Goal: Task Accomplishment & Management: Use online tool/utility

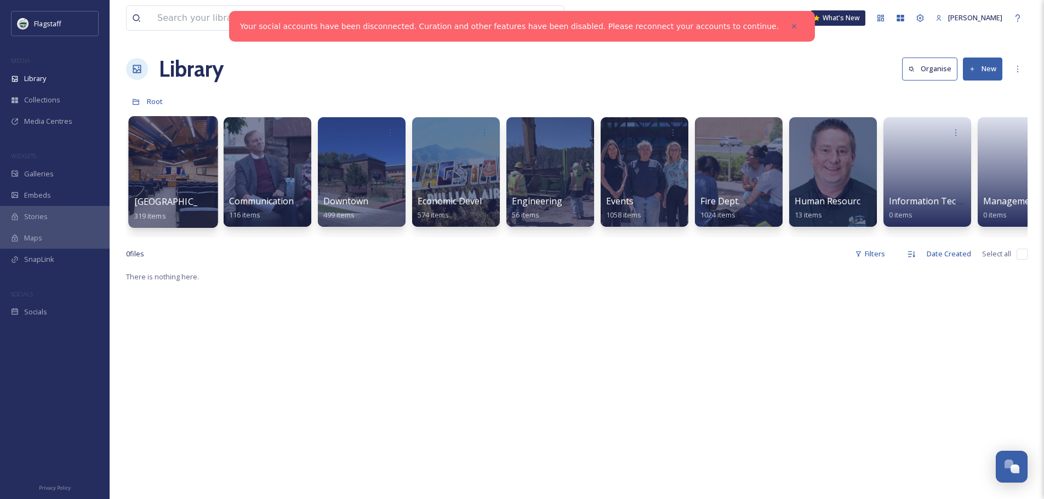
click at [194, 188] on div at bounding box center [172, 172] width 89 height 112
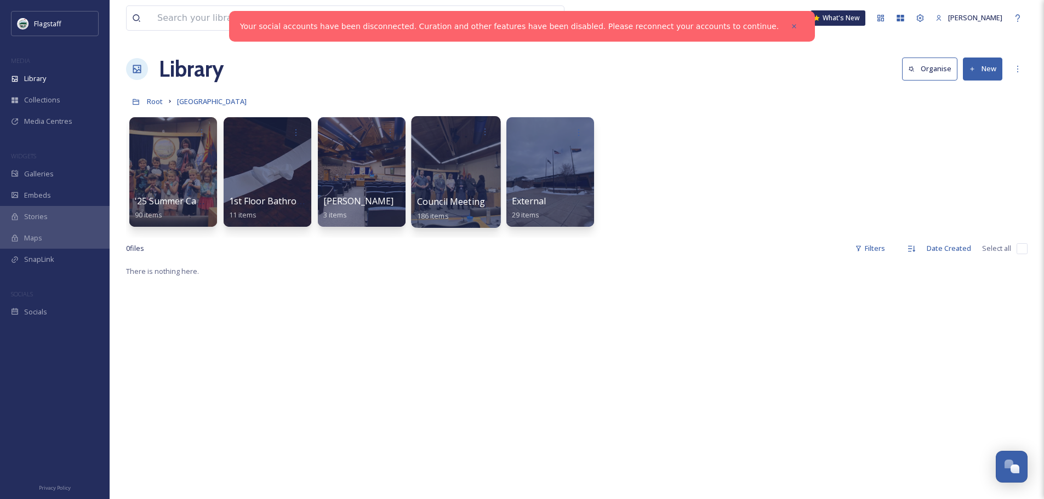
click at [446, 162] on div at bounding box center [455, 172] width 89 height 112
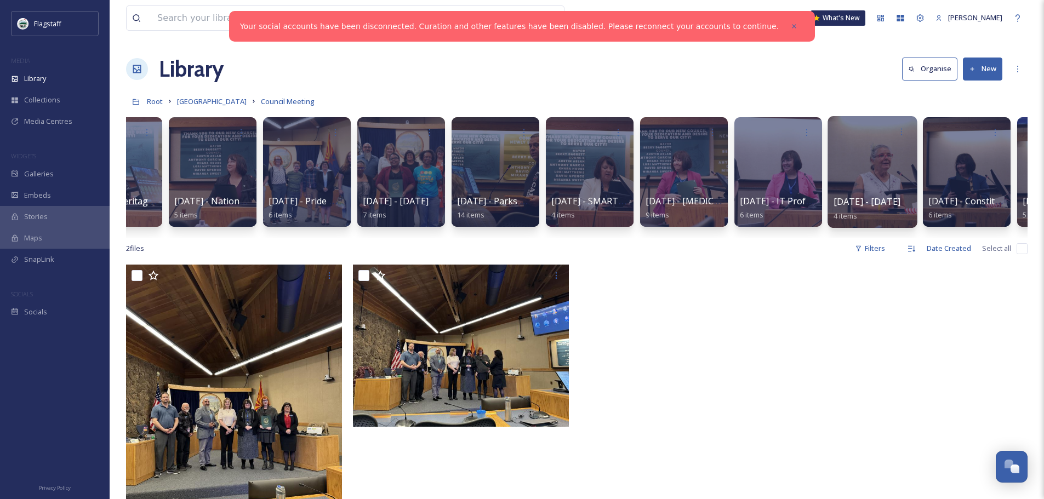
scroll to position [0, 948]
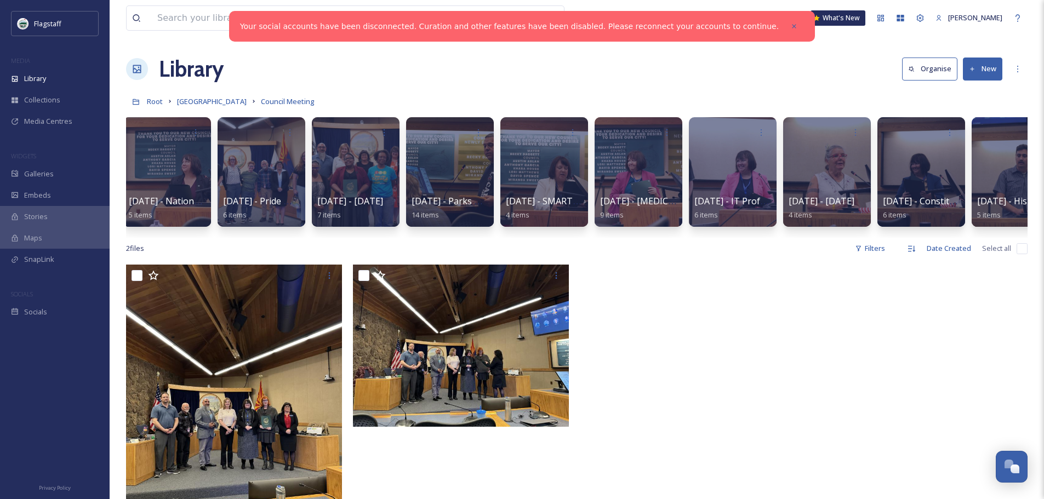
click at [990, 74] on button "New" at bounding box center [982, 69] width 39 height 22
click at [981, 134] on div "Folder" at bounding box center [971, 137] width 62 height 21
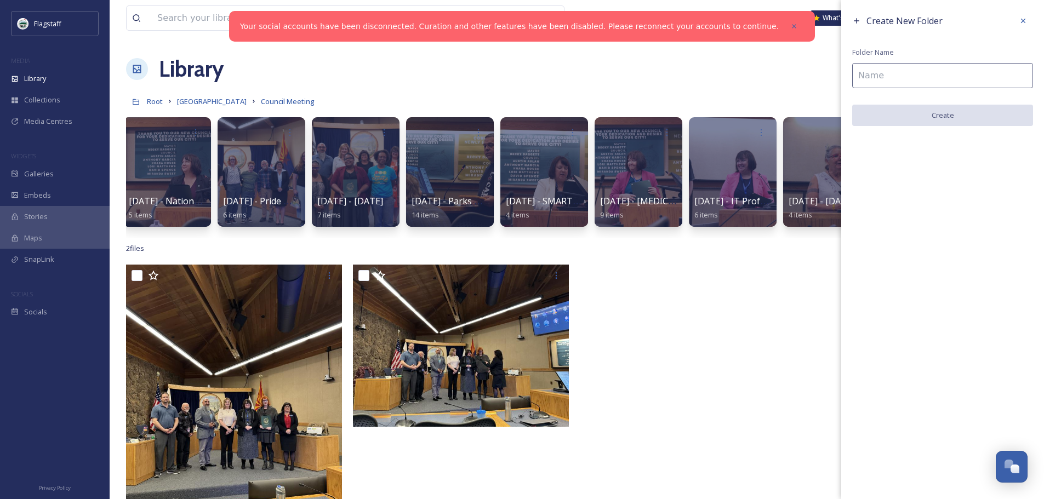
click at [950, 75] on input at bounding box center [942, 75] width 181 height 25
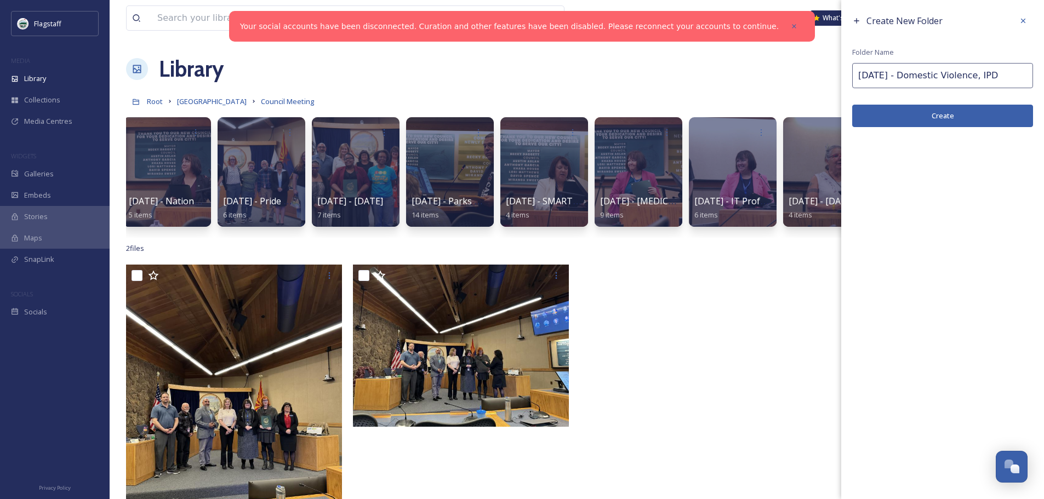
click at [900, 73] on input "[DATE] - Domestic Violence, IPD" at bounding box center [942, 75] width 181 height 25
type input "[DATE] - Housing Month, Domestic Violence, IPD"
click at [911, 121] on button "Create" at bounding box center [942, 116] width 181 height 22
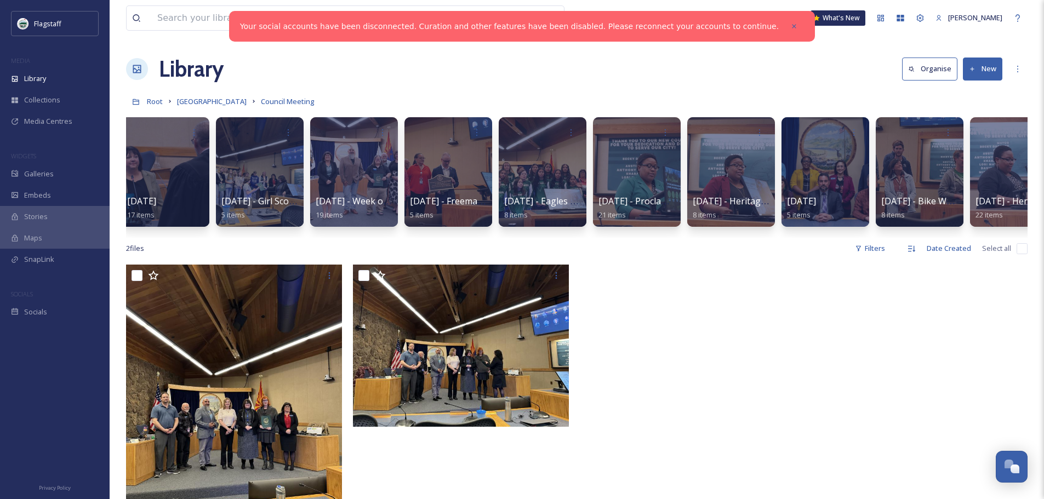
scroll to position [0, 0]
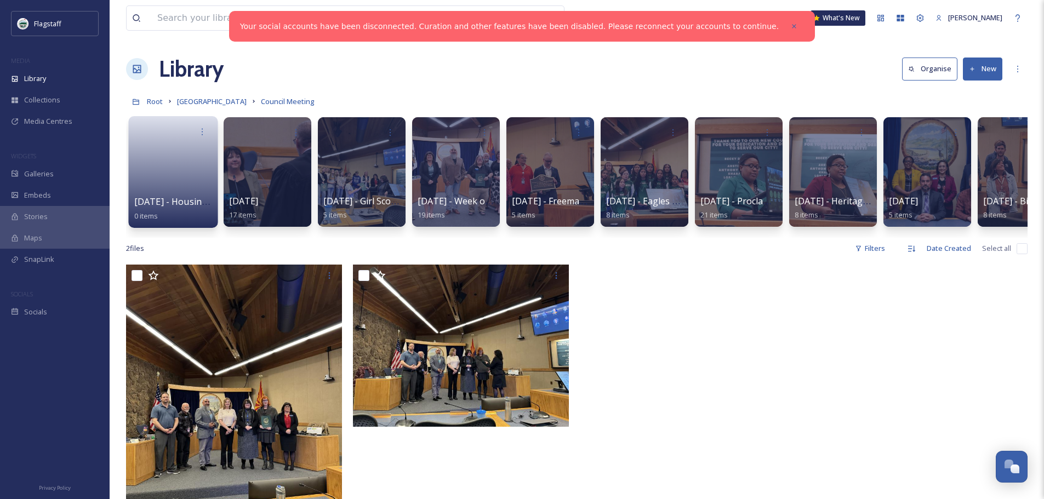
click at [176, 181] on link at bounding box center [173, 168] width 78 height 53
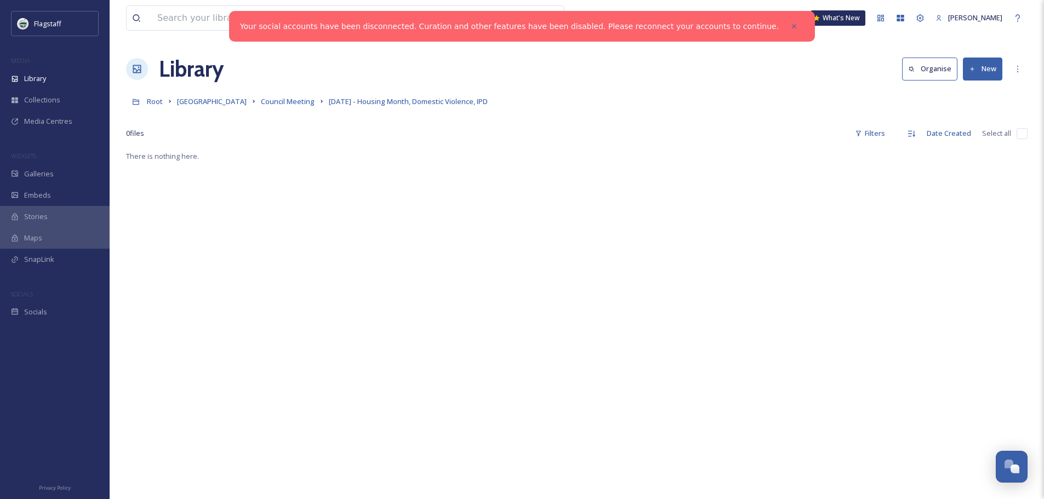
click at [983, 76] on button "New" at bounding box center [982, 69] width 39 height 22
click at [981, 93] on span "File Upload" at bounding box center [977, 94] width 36 height 10
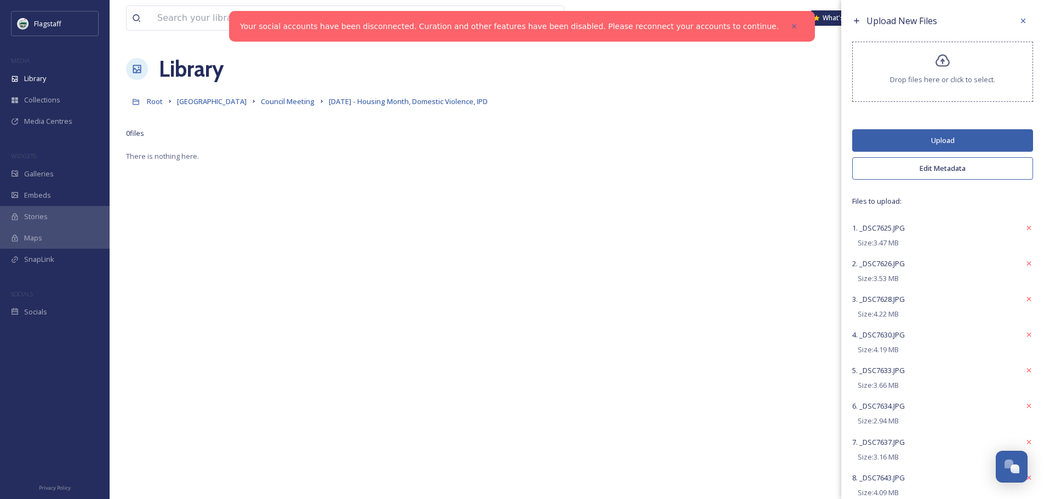
click at [959, 167] on button "Edit Metadata" at bounding box center [942, 168] width 181 height 22
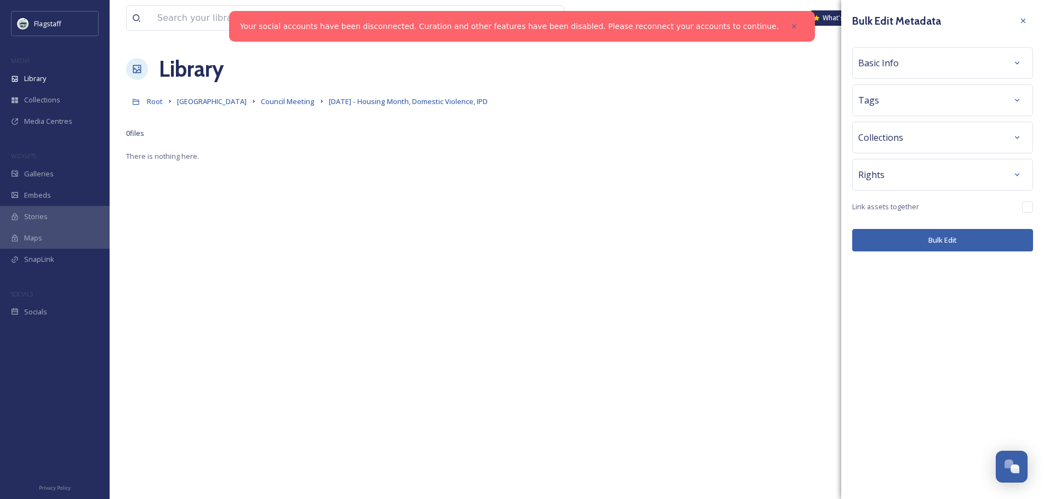
click at [955, 110] on div "Tags" at bounding box center [942, 100] width 169 height 20
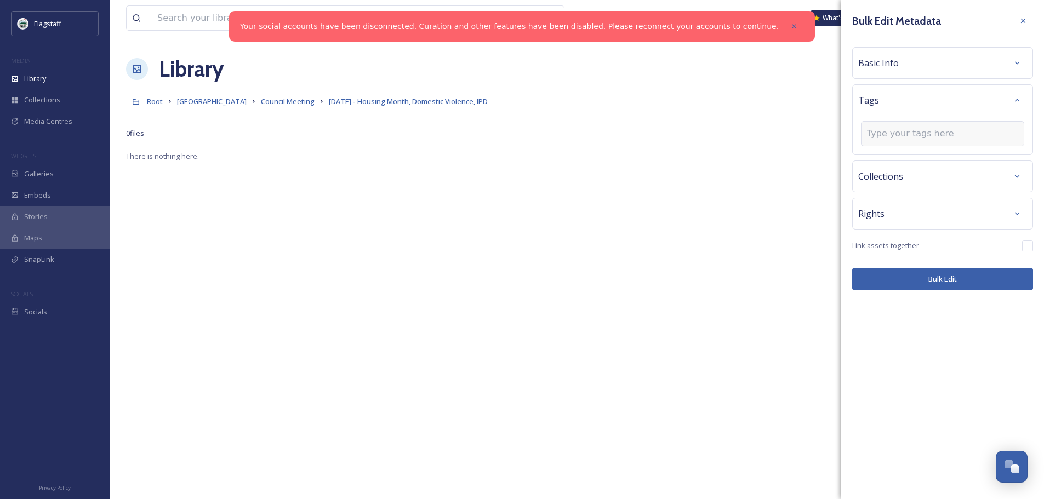
click at [947, 130] on input at bounding box center [922, 133] width 110 height 13
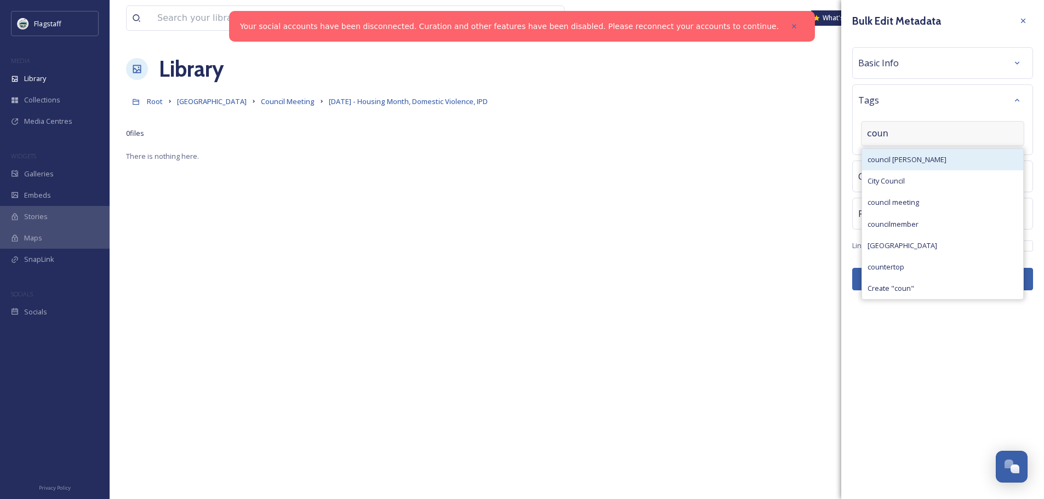
type input "coun"
click at [919, 157] on span "council [PERSON_NAME]" at bounding box center [906, 159] width 79 height 10
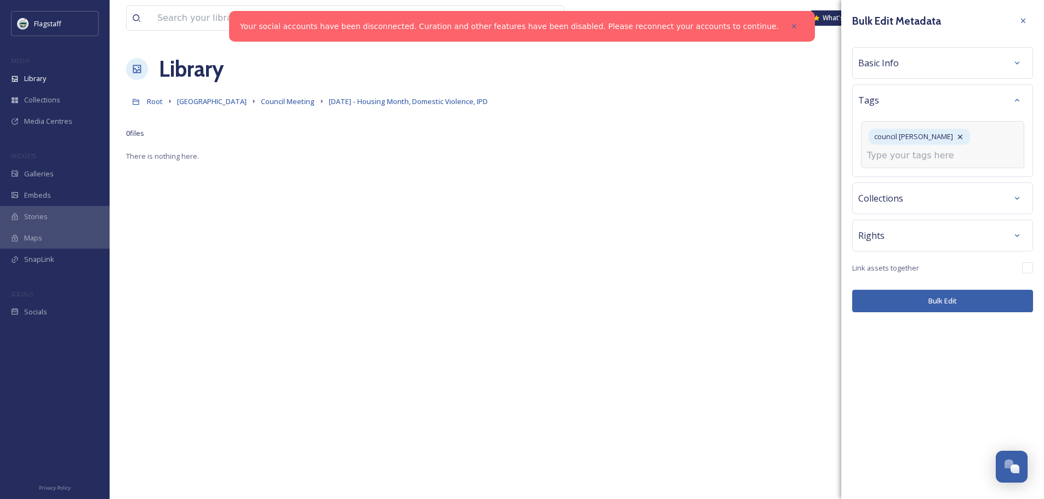
click at [916, 156] on input at bounding box center [922, 155] width 110 height 13
type input "council"
click at [903, 201] on span "City Council" at bounding box center [885, 203] width 37 height 10
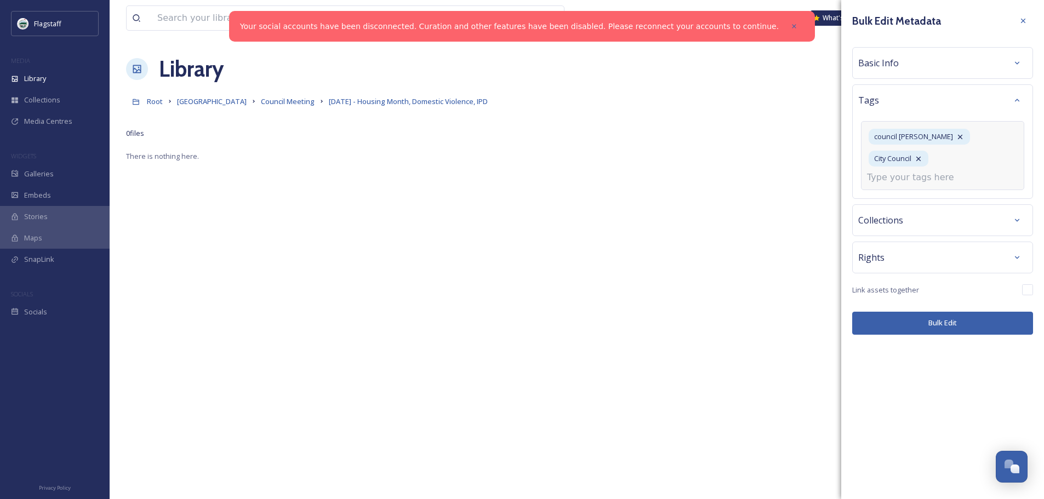
click at [904, 171] on input at bounding box center [922, 177] width 110 height 13
type input "city"
click at [908, 215] on div "[GEOGRAPHIC_DATA]" at bounding box center [942, 225] width 161 height 21
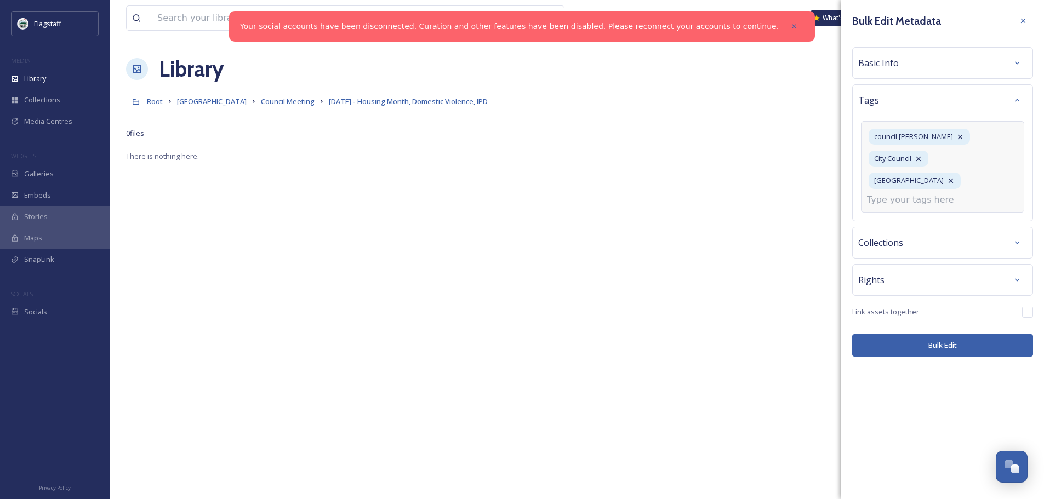
click at [908, 193] on input at bounding box center [922, 199] width 110 height 13
type input "counc"
drag, startPoint x: 923, startPoint y: 251, endPoint x: 915, endPoint y: 233, distance: 18.9
click at [923, 258] on div "council meeting" at bounding box center [942, 268] width 161 height 21
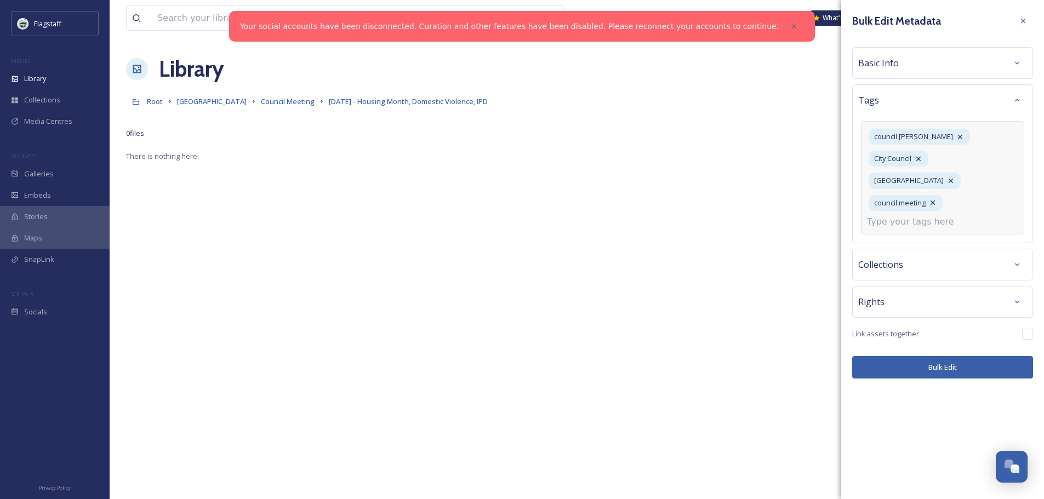
click at [909, 215] on input at bounding box center [922, 221] width 110 height 13
type input "counc"
click at [913, 307] on span "councilmember" at bounding box center [892, 312] width 51 height 10
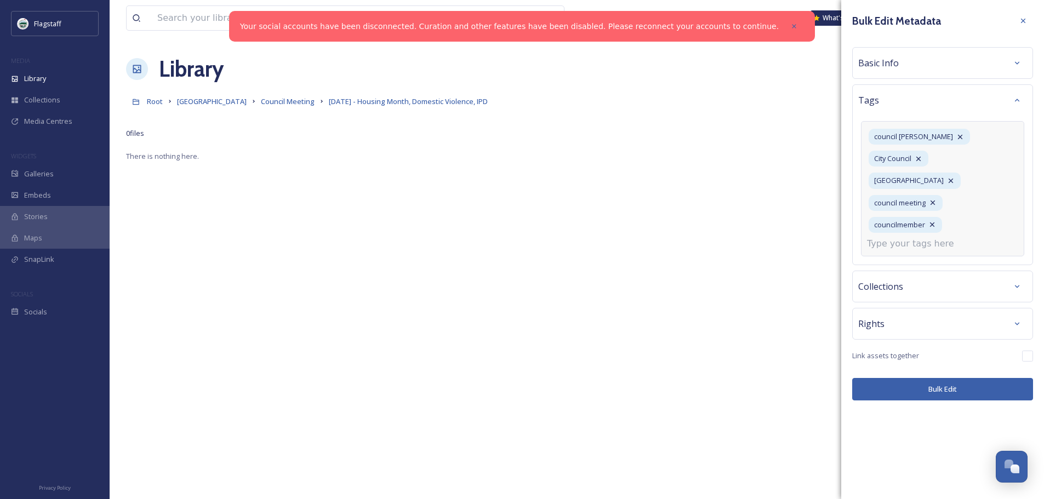
click at [920, 237] on input at bounding box center [922, 243] width 110 height 13
type input "proclam"
click at [918, 259] on div "proclamation" at bounding box center [942, 269] width 161 height 21
click at [942, 343] on div "Bulk Edit Metadata Basic Info Tags council chambers City Council City Hall coun…" at bounding box center [942, 205] width 203 height 411
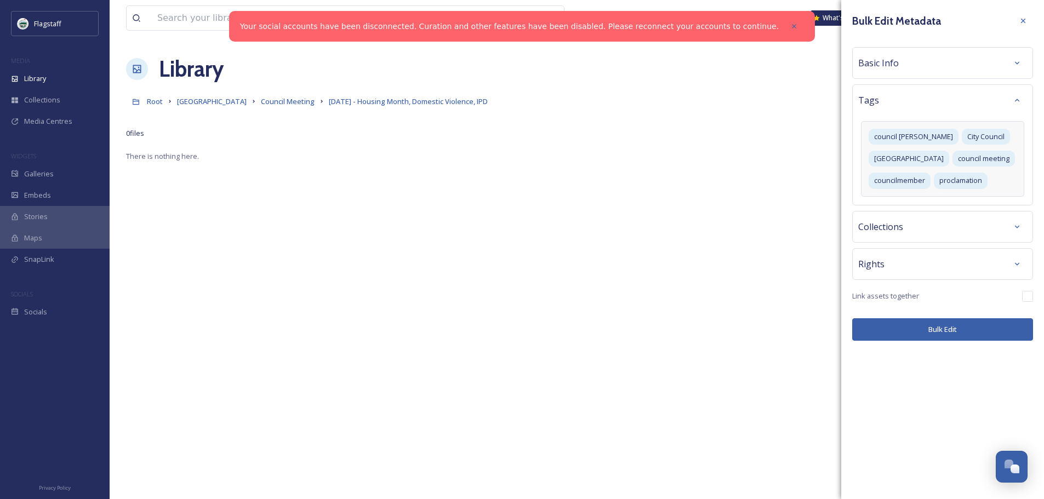
click at [942, 324] on button "Bulk Edit" at bounding box center [942, 329] width 181 height 22
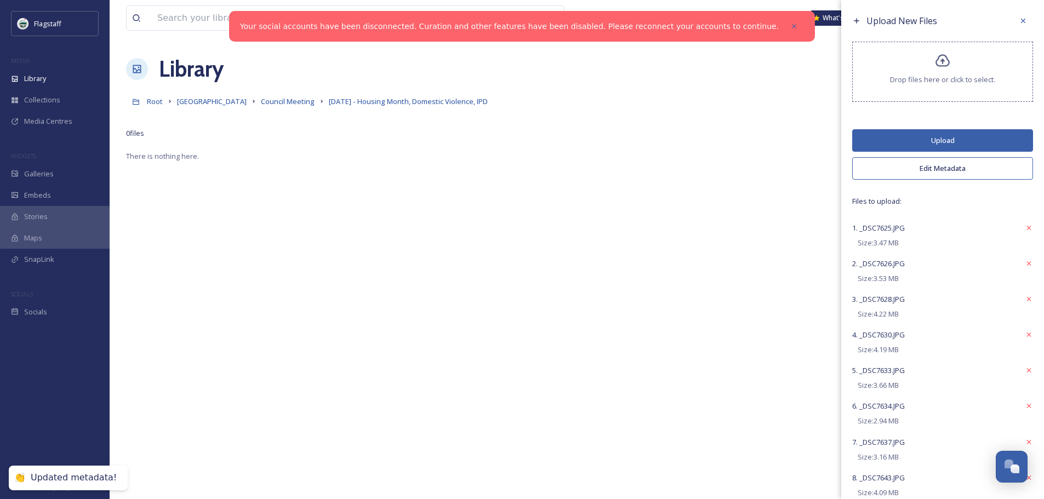
click at [925, 140] on button "Upload" at bounding box center [942, 140] width 181 height 22
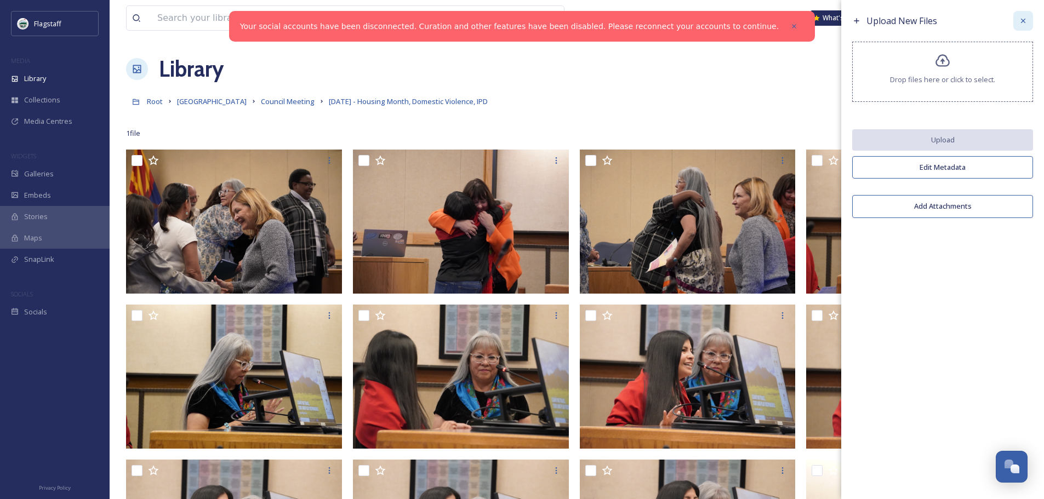
click at [1023, 20] on icon at bounding box center [1022, 20] width 9 height 9
